Goal: Transaction & Acquisition: Purchase product/service

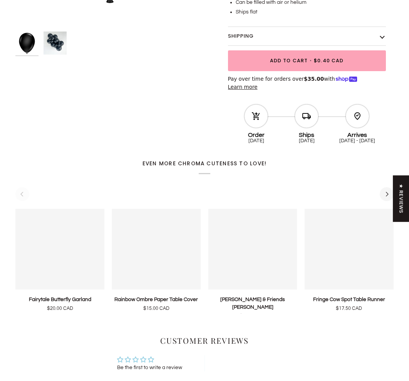
scroll to position [265, 0]
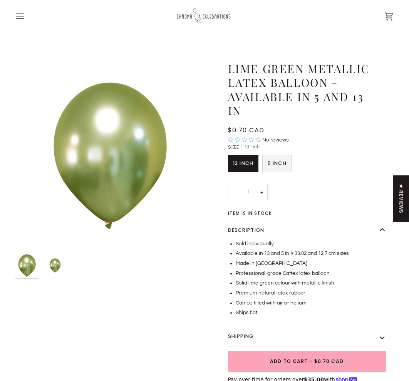
click at [280, 162] on span "5 Inch" at bounding box center [276, 163] width 19 height 7
click at [262, 155] on input "5 Inch Variant sold out or unavailable" at bounding box center [262, 155] width 0 height 0
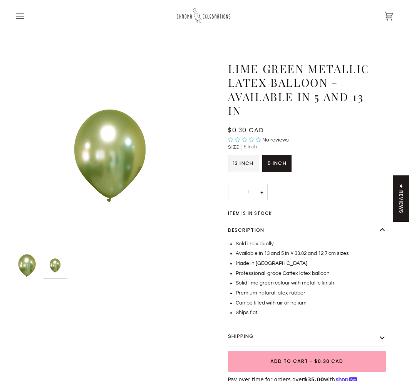
click at [247, 162] on span "13 Inch" at bounding box center [243, 163] width 20 height 7
click at [228, 155] on input "13 Inch Variant sold out or unavailable" at bounding box center [228, 155] width 0 height 0
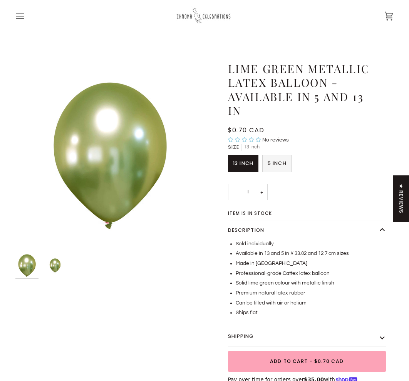
click at [275, 165] on span "5 Inch" at bounding box center [276, 163] width 19 height 7
click at [262, 155] on input "5 Inch Variant sold out or unavailable" at bounding box center [262, 155] width 0 height 0
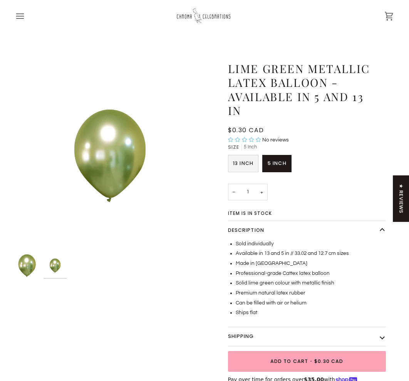
click at [246, 161] on span "13 Inch" at bounding box center [243, 163] width 20 height 7
click at [228, 155] on input "13 Inch Variant sold out or unavailable" at bounding box center [228, 155] width 0 height 0
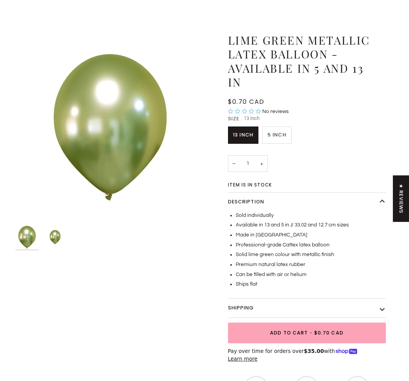
scroll to position [29, 0]
click at [271, 136] on span "5 Inch" at bounding box center [276, 134] width 19 height 7
click at [262, 126] on input "5 Inch Variant sold out or unavailable" at bounding box center [262, 126] width 0 height 0
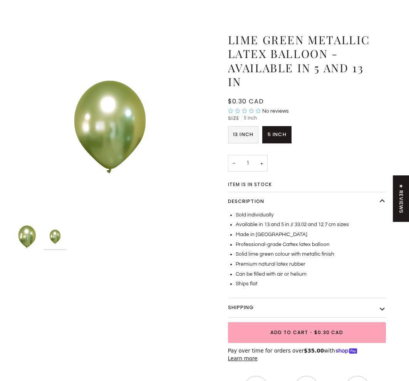
click at [250, 134] on span "13 Inch" at bounding box center [243, 134] width 20 height 7
click at [228, 126] on input "13 Inch Variant sold out or unavailable" at bounding box center [228, 126] width 0 height 0
